Goal: Information Seeking & Learning: Learn about a topic

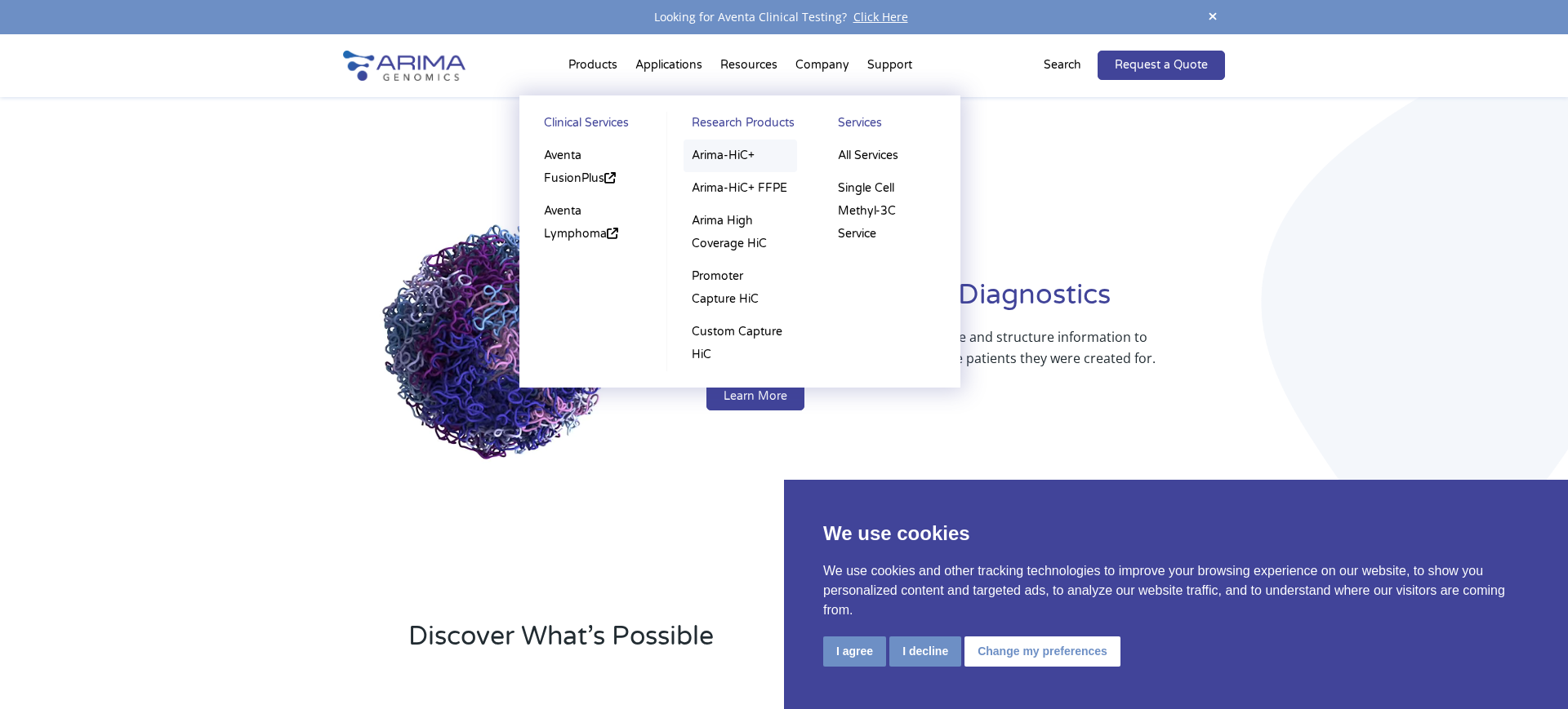
click at [747, 163] on link "Arima-HiC+" at bounding box center [739, 156] width 114 height 33
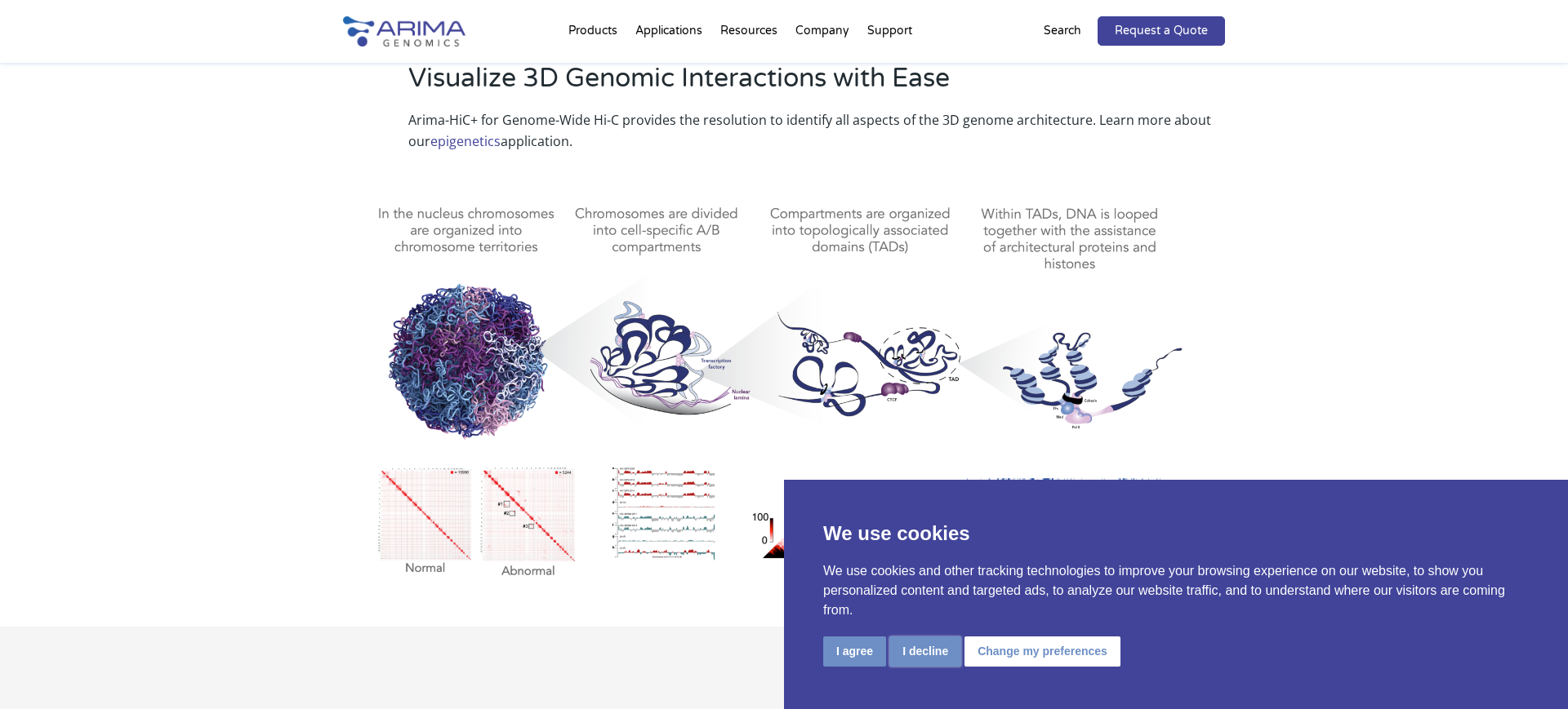
click at [927, 651] on button "I decline" at bounding box center [925, 651] width 72 height 30
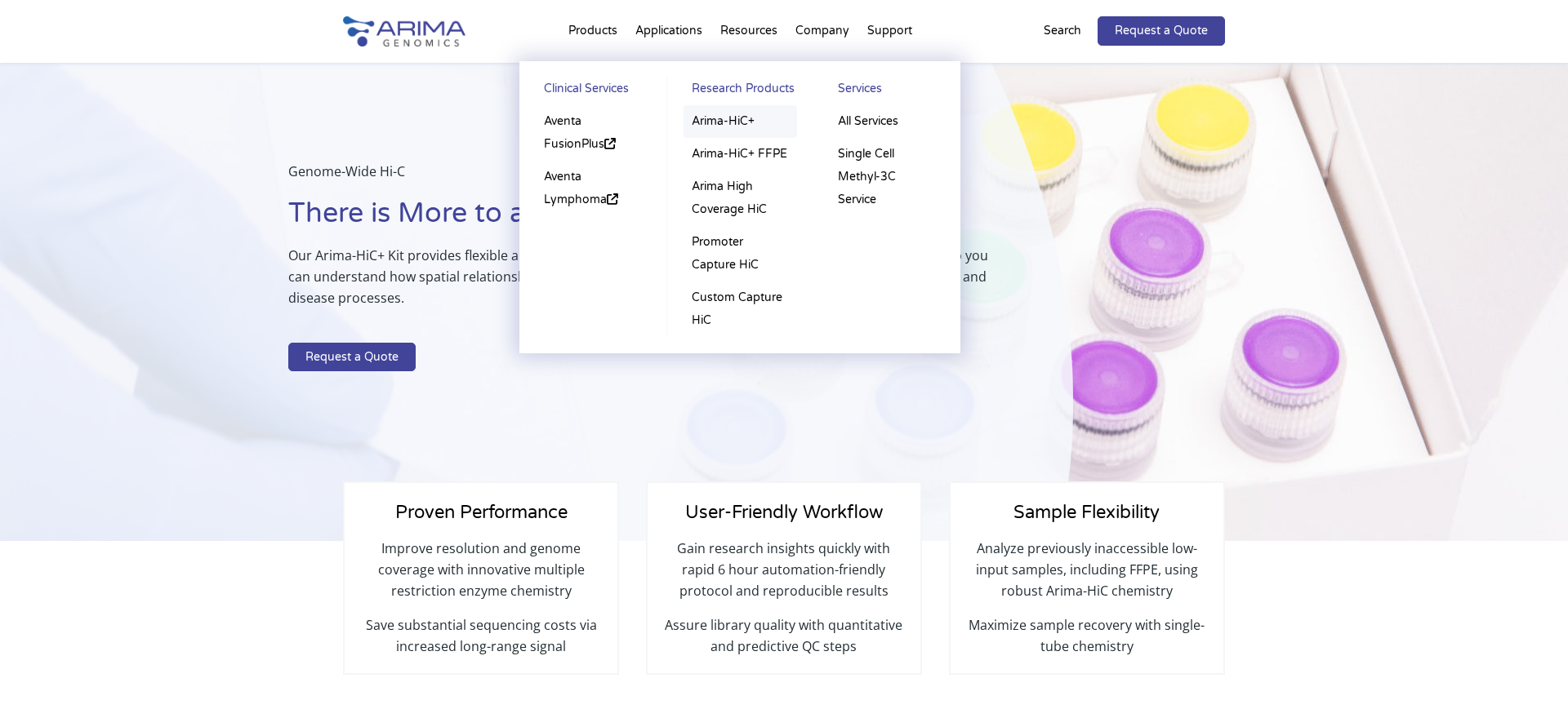
click at [736, 124] on link "Arima-HiC+" at bounding box center [739, 122] width 114 height 33
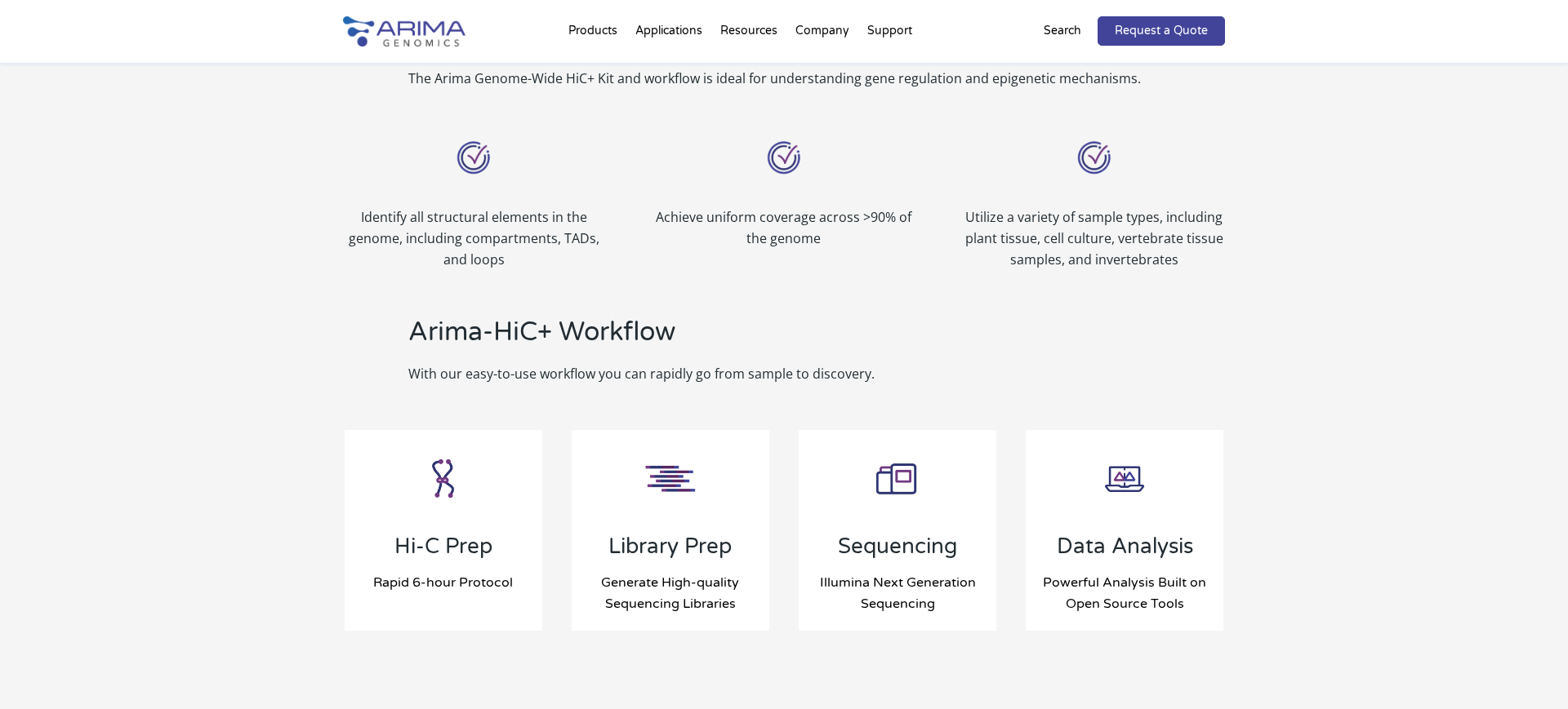
scroll to position [1457, 0]
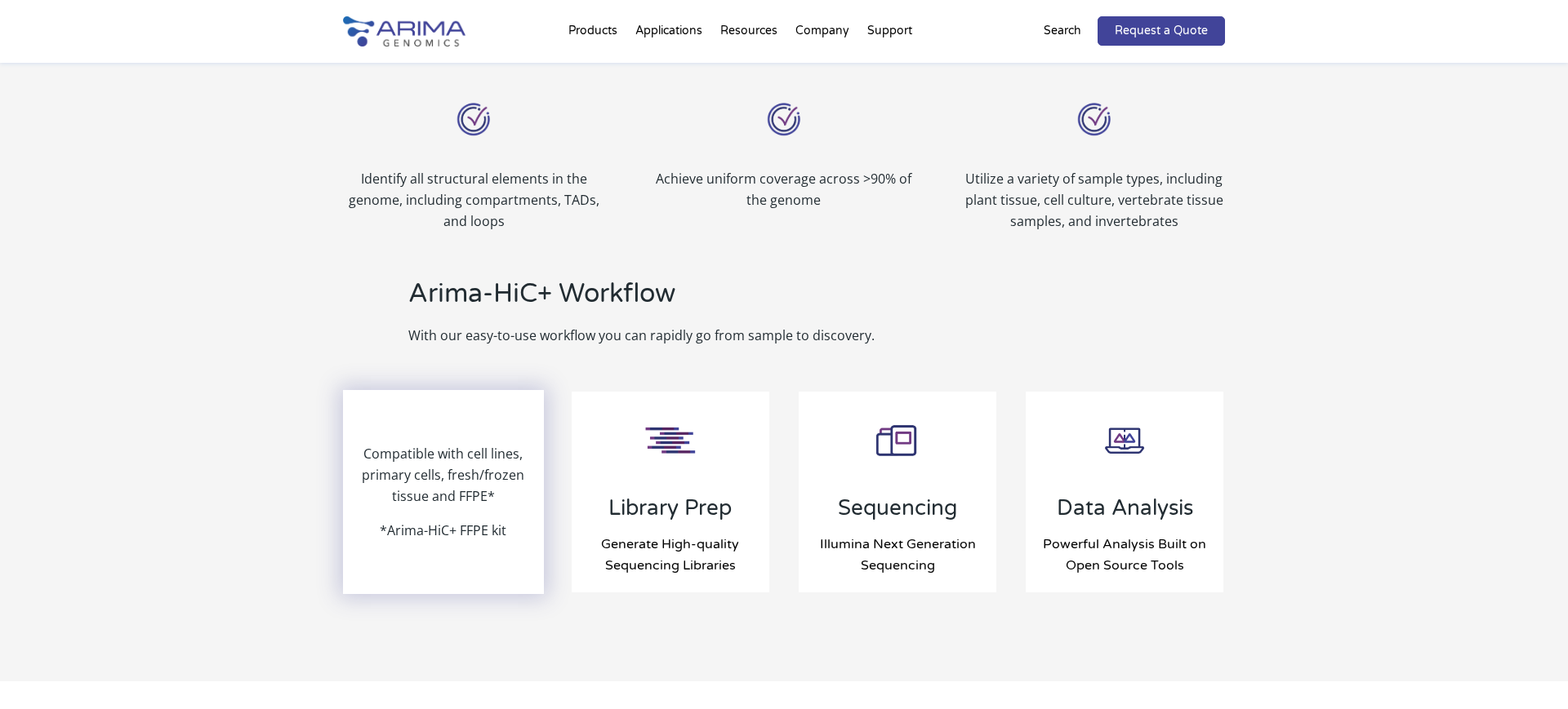
click at [443, 508] on p "Compatible with cell lines, primary cells, fresh/frozen tissue and FFPE*" at bounding box center [443, 482] width 197 height 76
click at [436, 454] on p "Compatible with cell lines, primary cells, fresh/frozen tissue and FFPE*" at bounding box center [443, 482] width 197 height 76
click at [443, 555] on div "Compatible with cell lines, primary cells, fresh/frozen tissue and FFPE* *Arima…" at bounding box center [443, 492] width 197 height 201
click at [449, 534] on p "*Arima-HiC+ FFPE kit" at bounding box center [442, 530] width 126 height 21
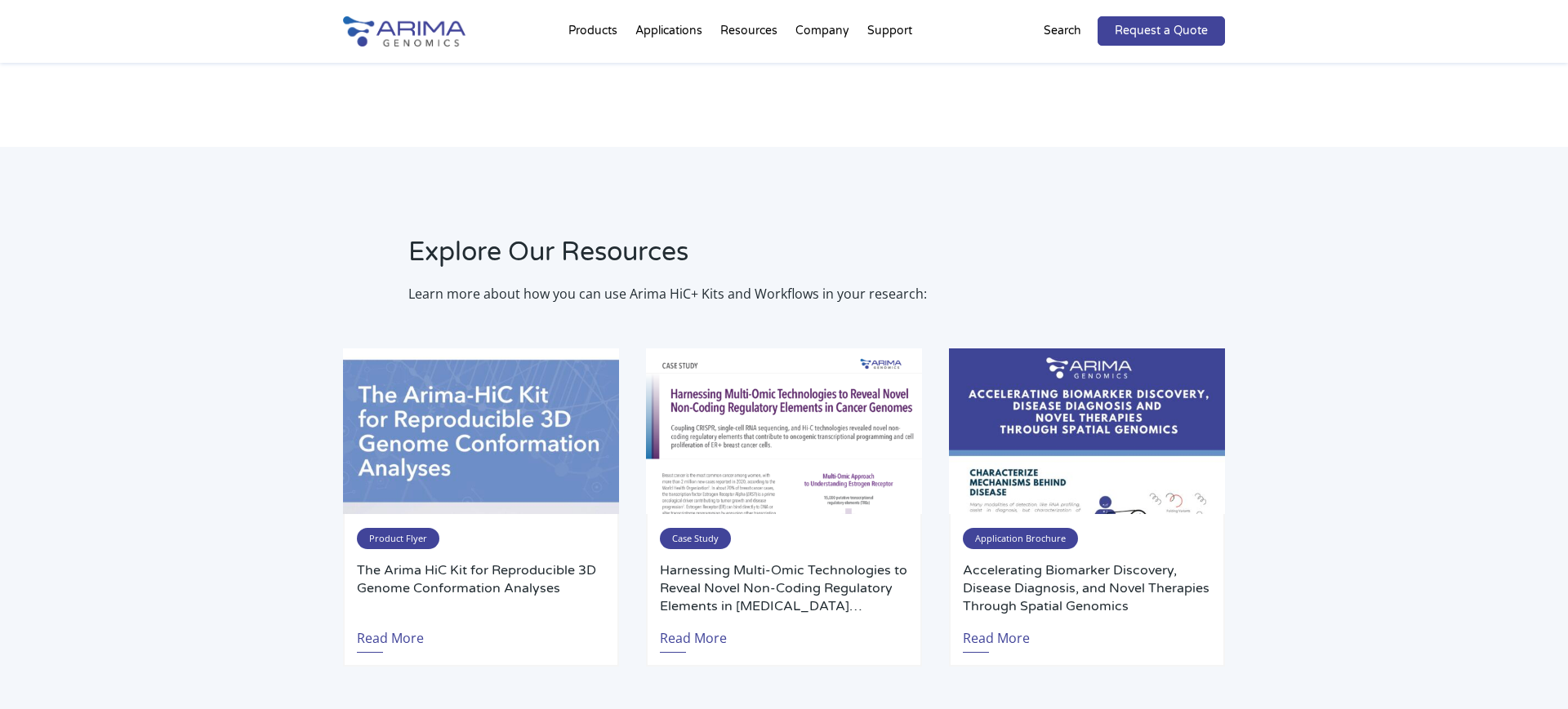
scroll to position [2980, 0]
